Goal: Connect with others: Connect with others

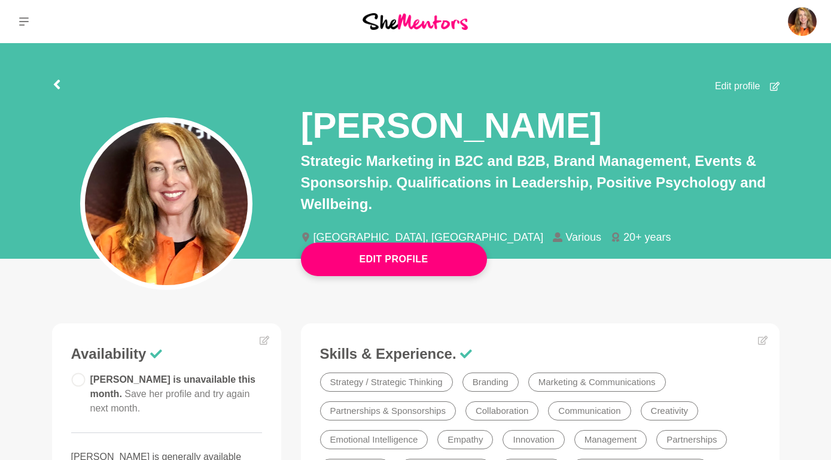
click at [424, 19] on img at bounding box center [415, 21] width 105 height 16
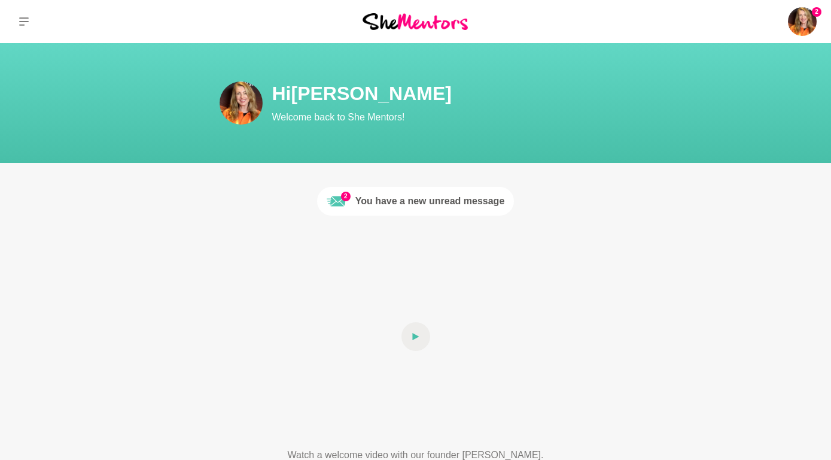
click at [451, 200] on div "You have a new unread message" at bounding box center [430, 201] width 150 height 14
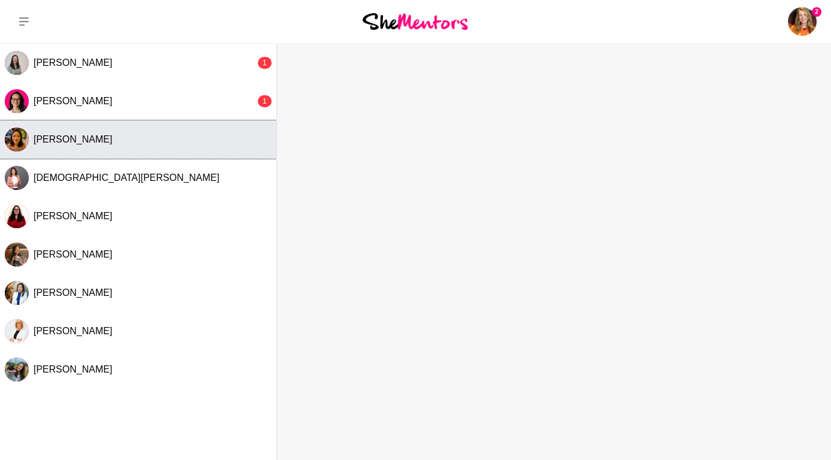
click at [111, 144] on div "[PERSON_NAME]" at bounding box center [153, 139] width 238 height 12
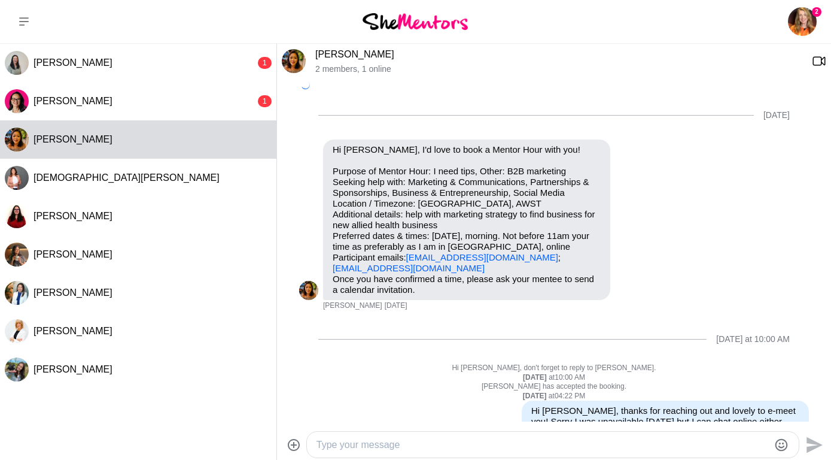
scroll to position [25, 0]
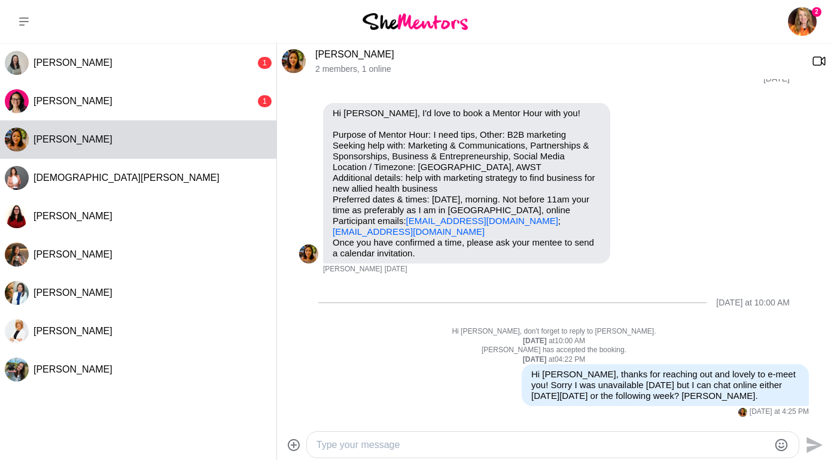
click at [297, 61] on img at bounding box center [294, 61] width 24 height 24
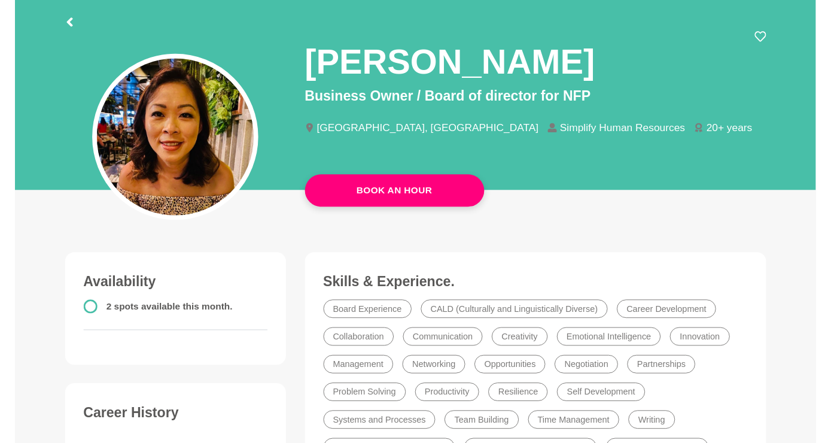
scroll to position [61, 0]
